Goal: Information Seeking & Learning: Learn about a topic

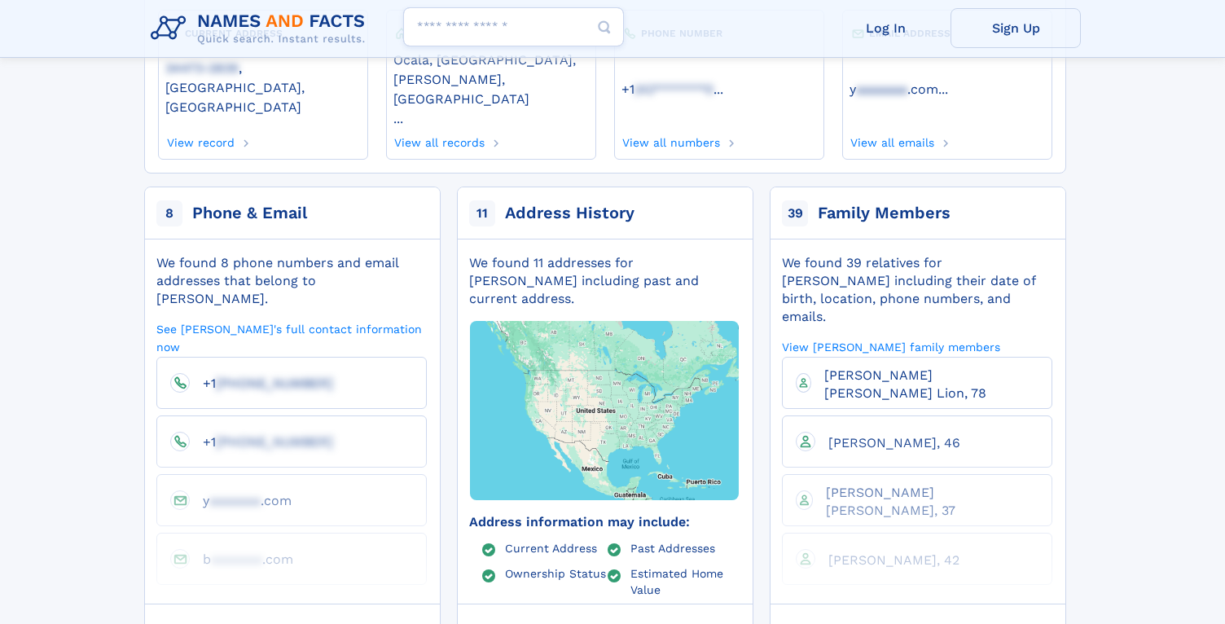
scroll to position [244, 0]
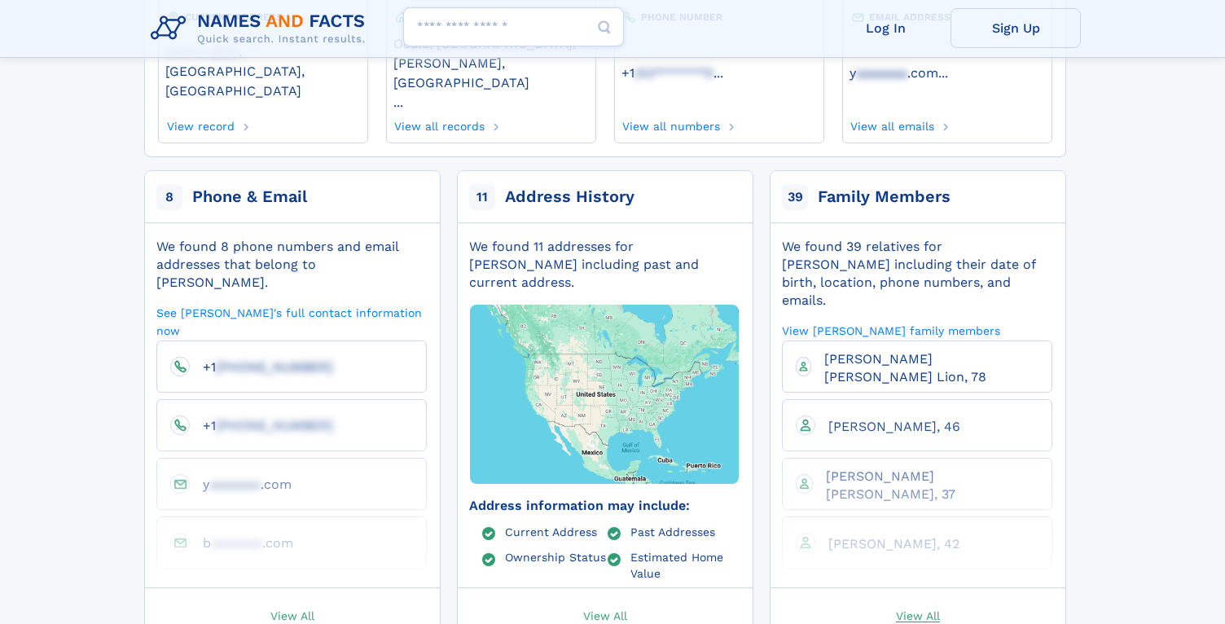
click at [914, 608] on span "View All" at bounding box center [918, 615] width 44 height 15
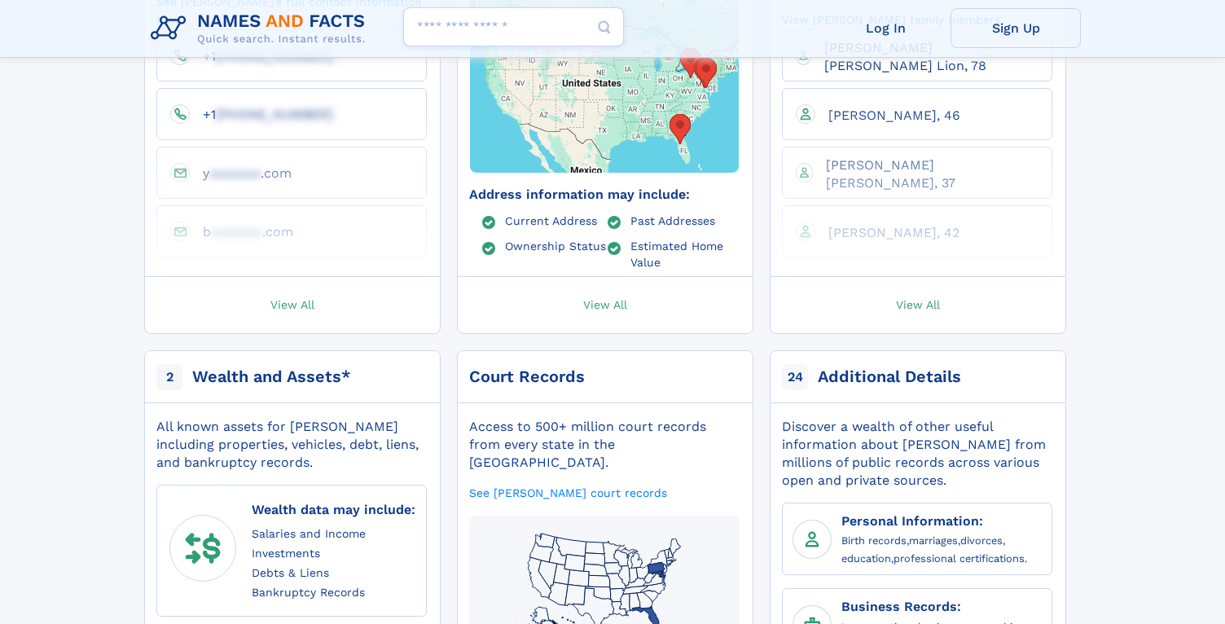
scroll to position [570, 0]
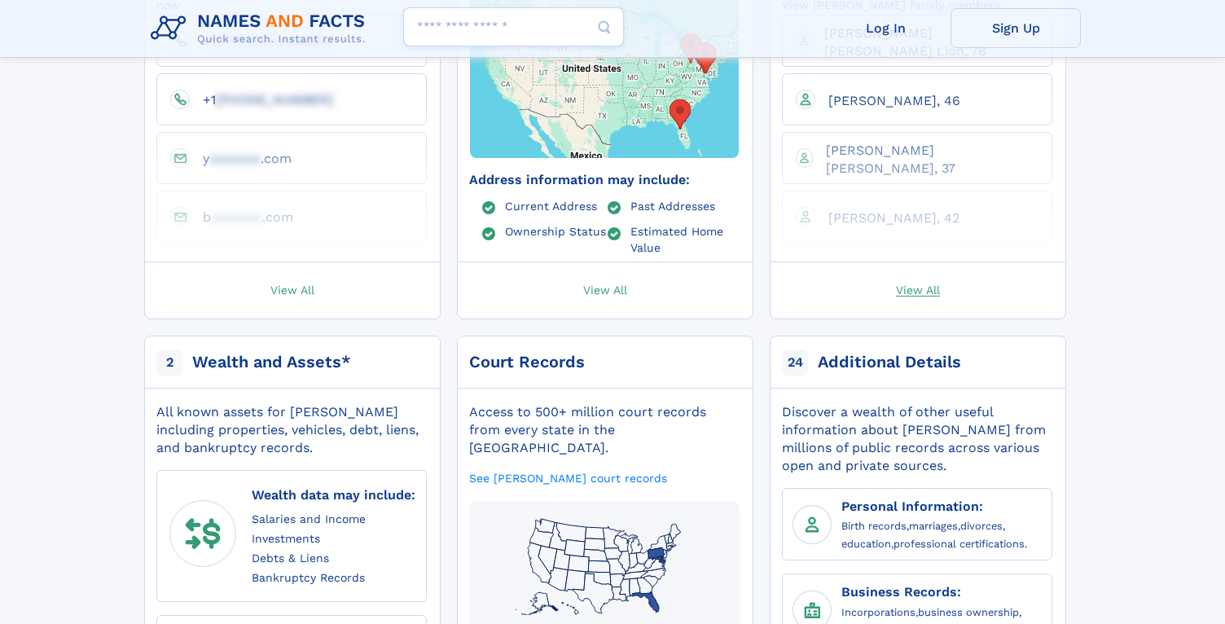
click at [923, 282] on span "View All" at bounding box center [918, 289] width 44 height 15
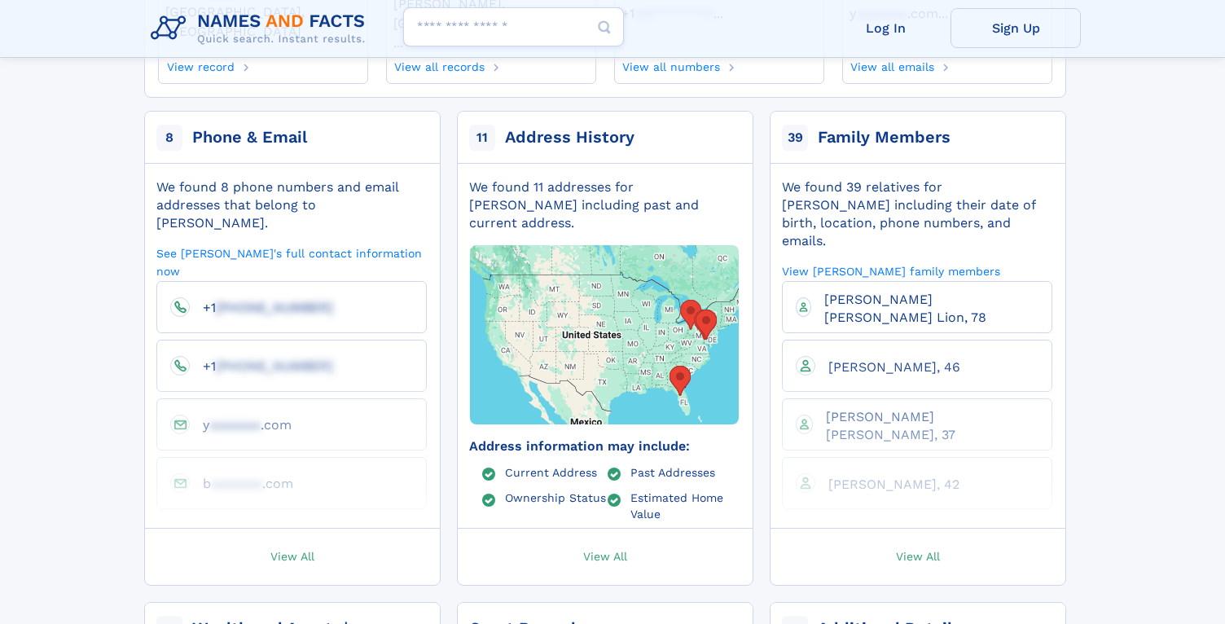
scroll to position [244, 0]
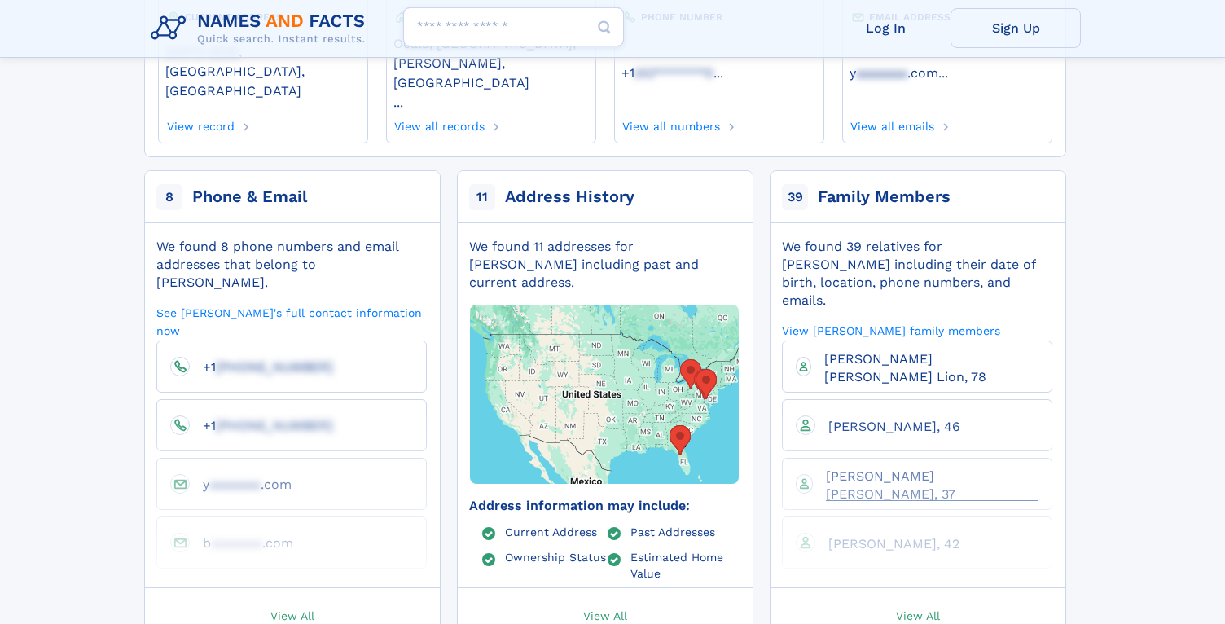
click at [849, 468] on span "Blake Justin Howe, 37" at bounding box center [891, 484] width 130 height 33
